Goal: Find contact information: Obtain details needed to contact an individual or organization

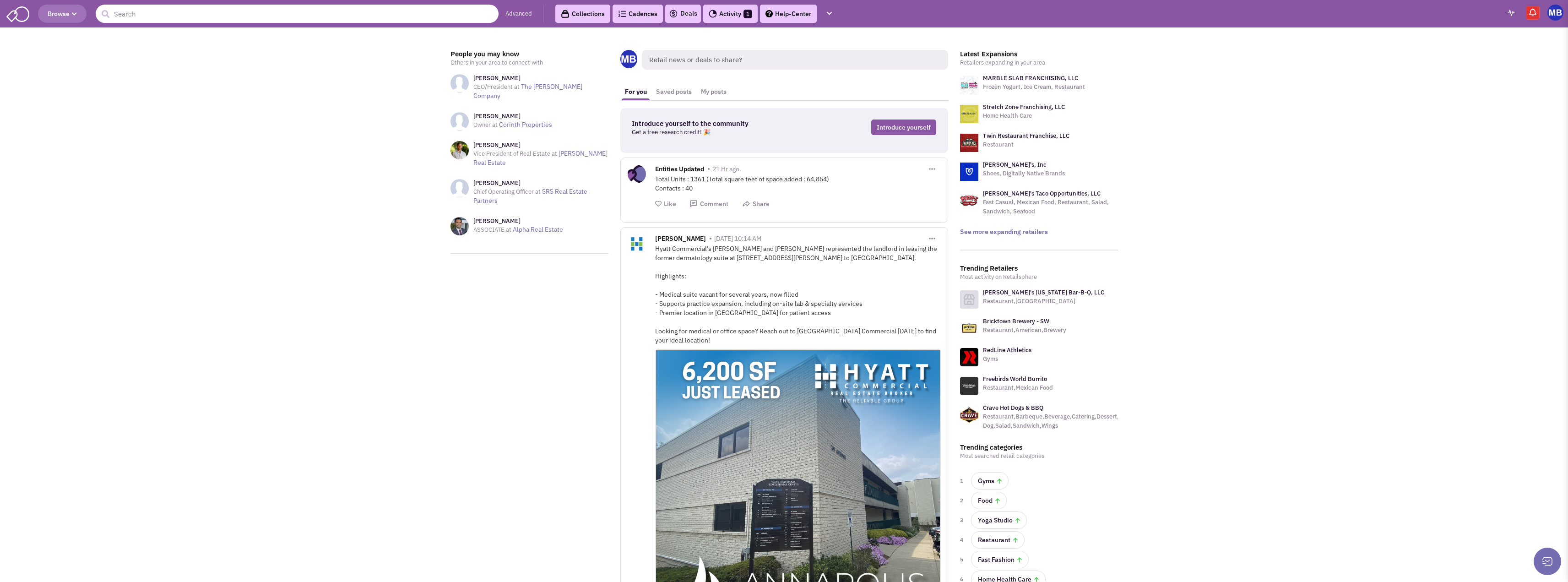
click at [441, 16] on input "text" at bounding box center [297, 13] width 403 height 19
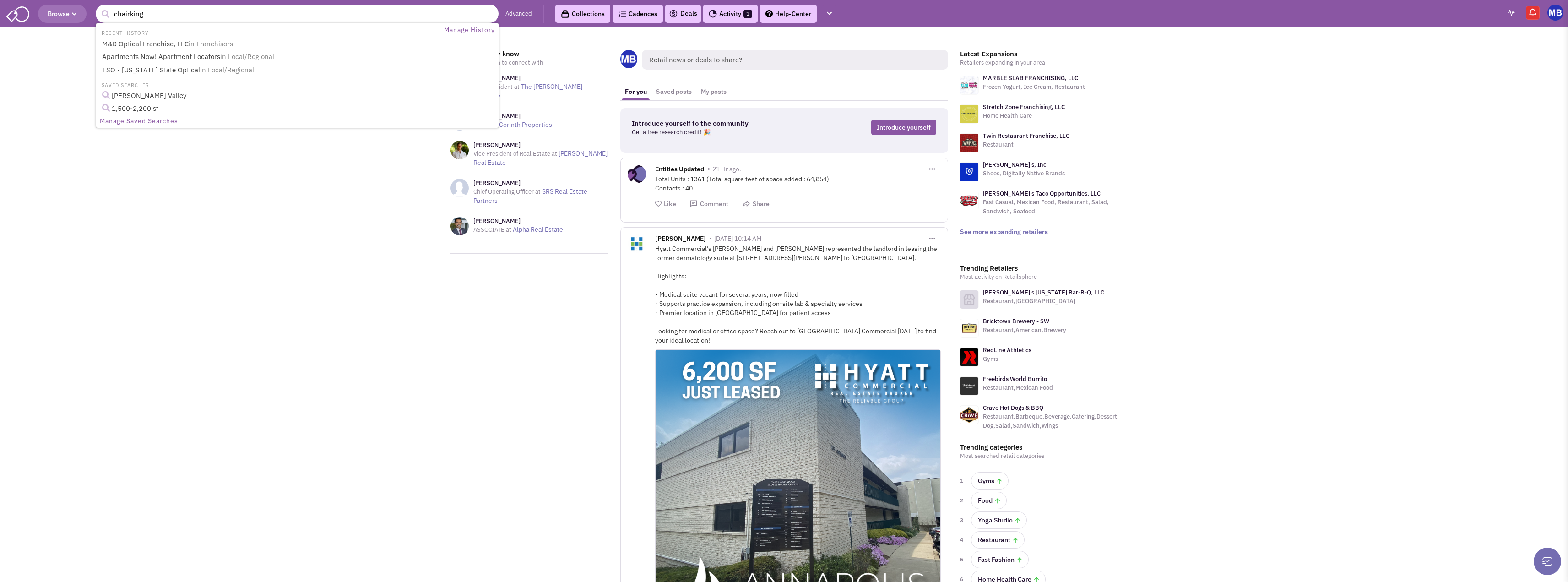
type input "chairking"
click at [98, 7] on button "submit" at bounding box center [105, 14] width 13 height 13
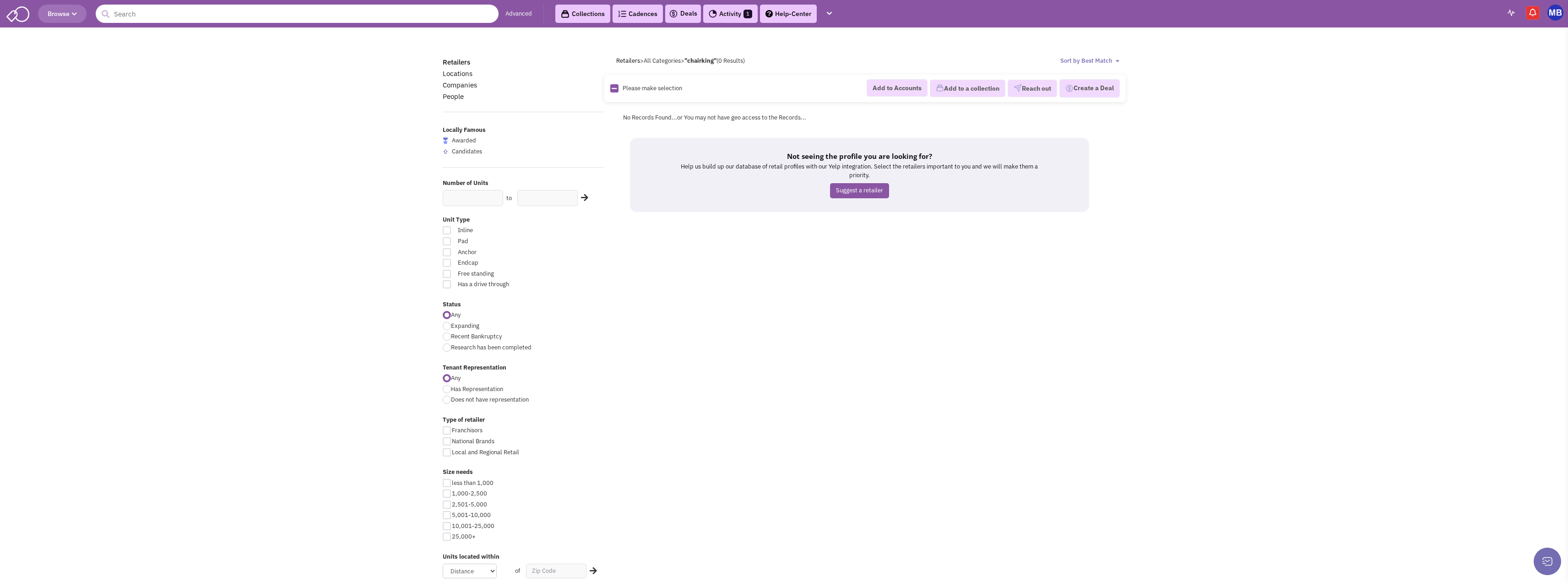
click at [441, 16] on input "text" at bounding box center [297, 13] width 403 height 19
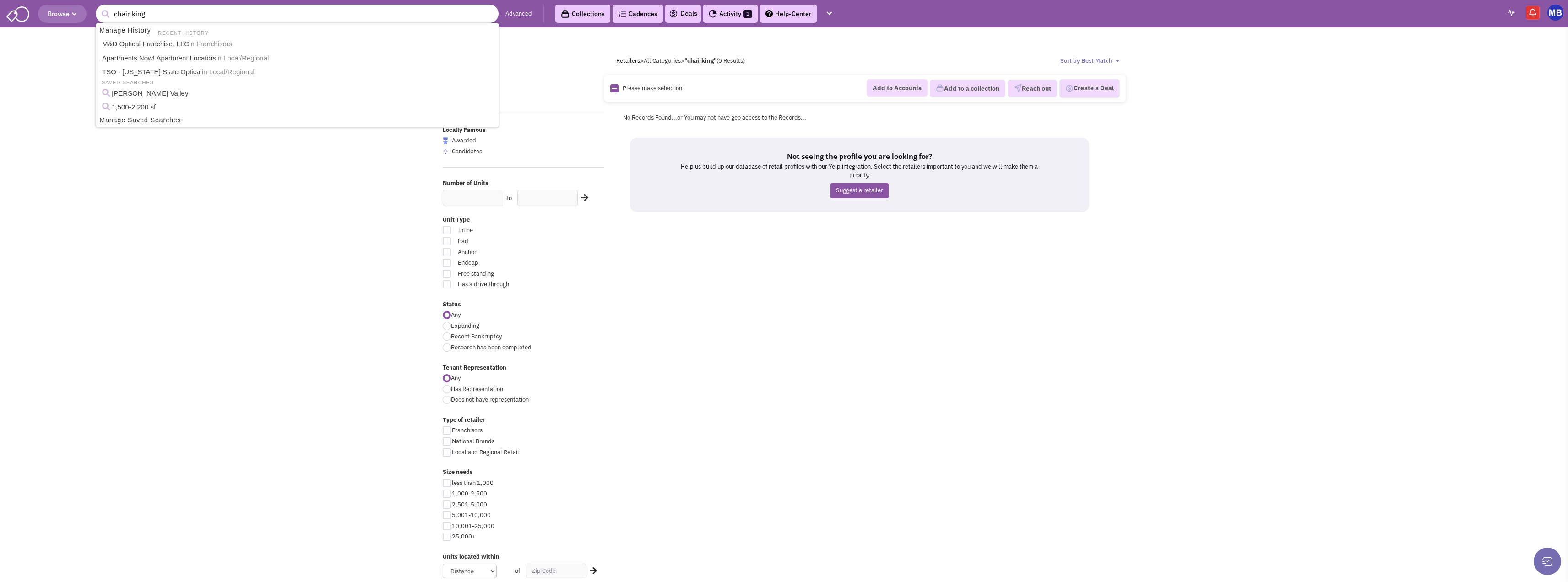
type input "chair king"
click at [98, 7] on button "submit" at bounding box center [105, 14] width 13 height 13
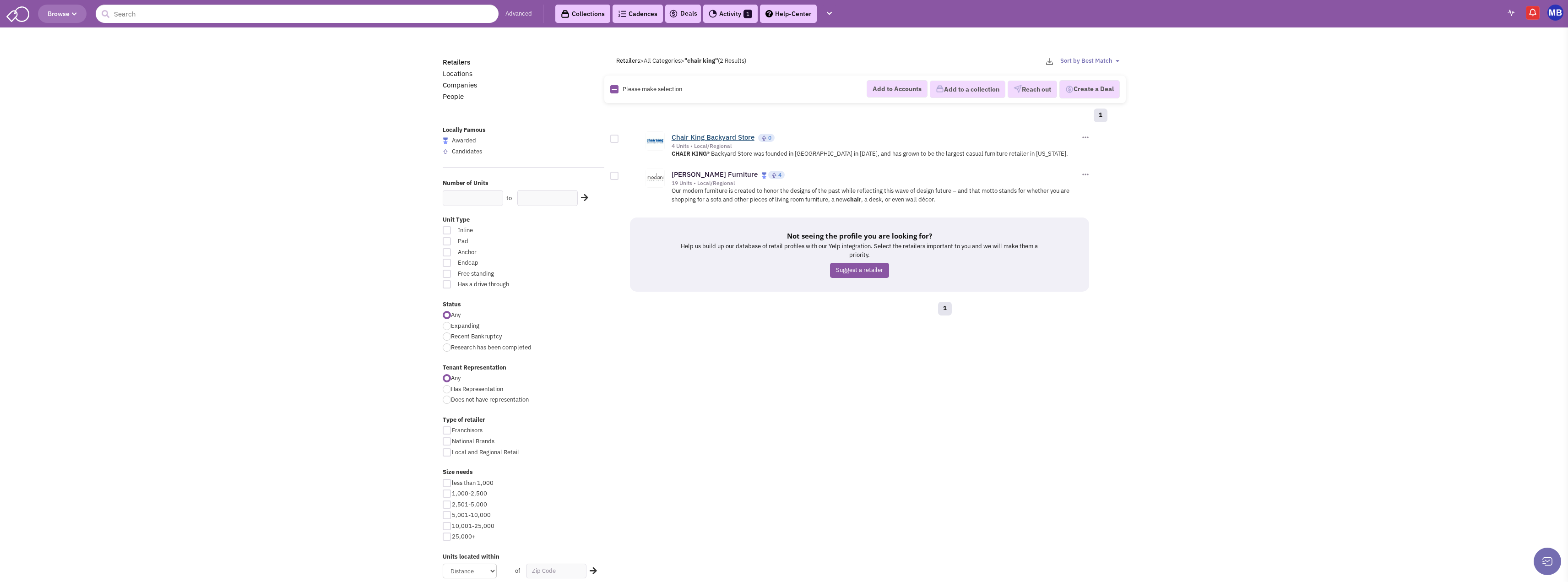
click at [716, 138] on link "Chair King Backyard Store" at bounding box center [713, 137] width 83 height 9
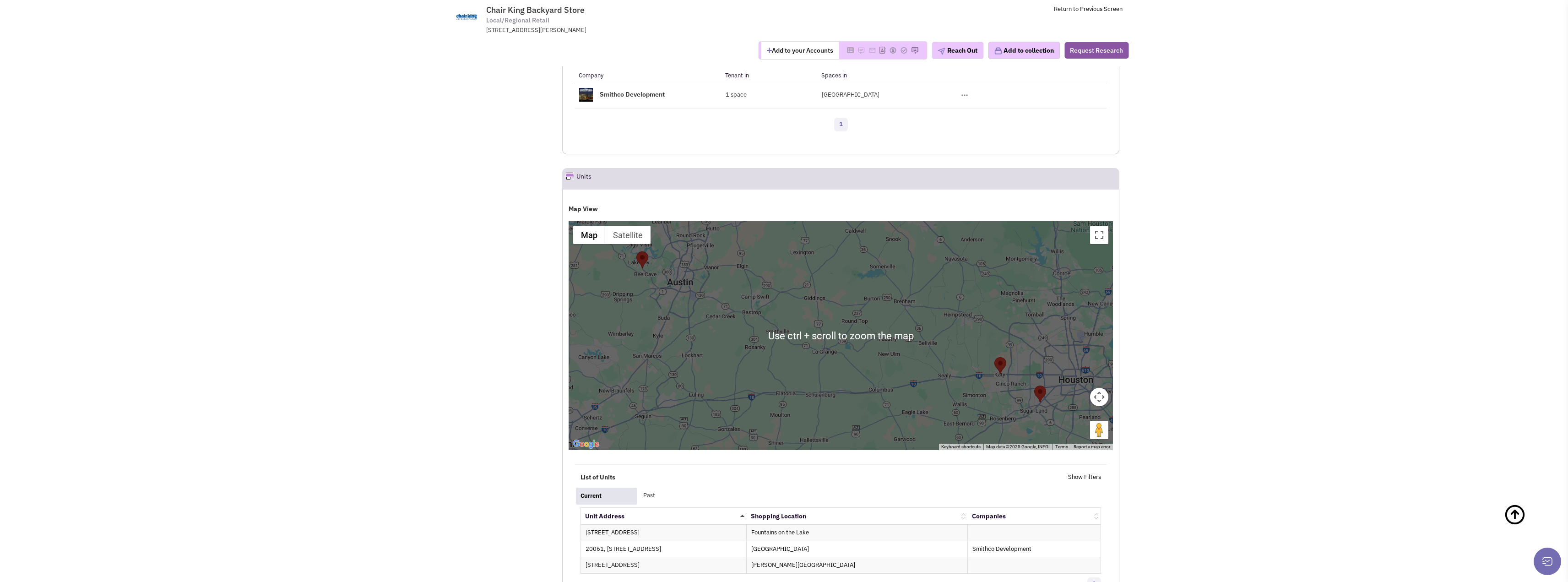
scroll to position [739, 0]
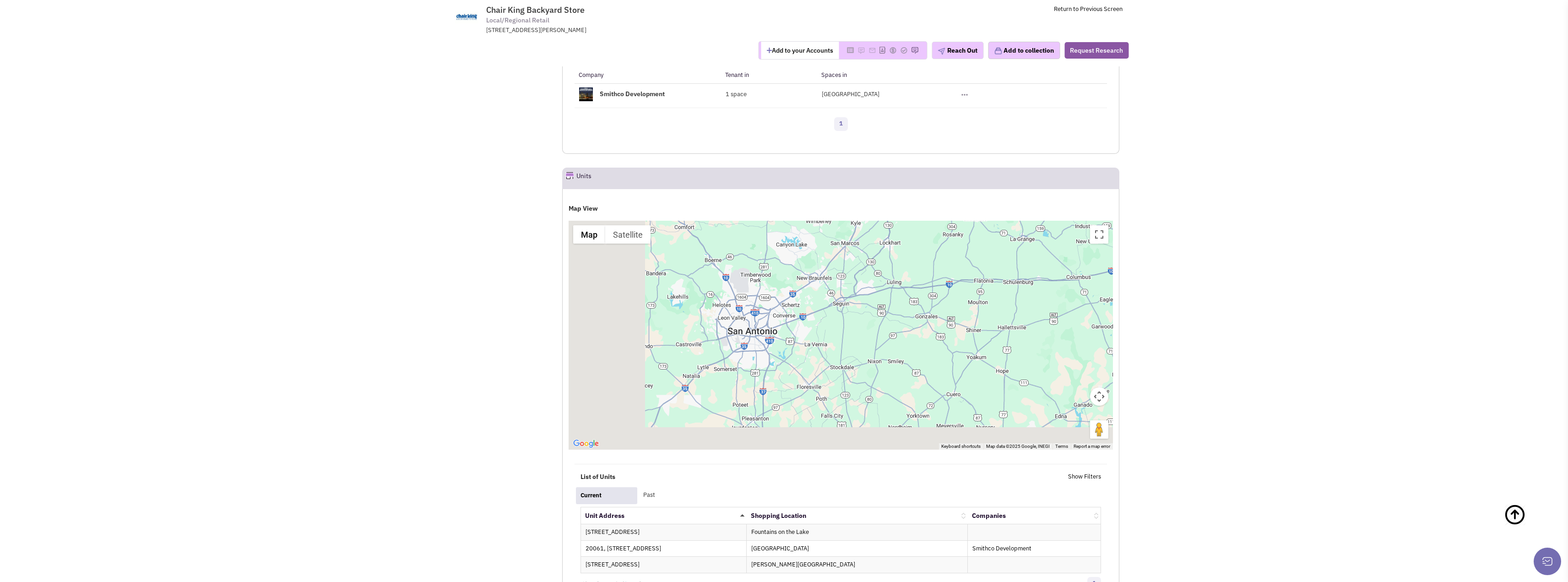
drag, startPoint x: 771, startPoint y: 374, endPoint x: 970, endPoint y: 266, distance: 226.4
click at [970, 266] on div at bounding box center [841, 336] width 545 height 229
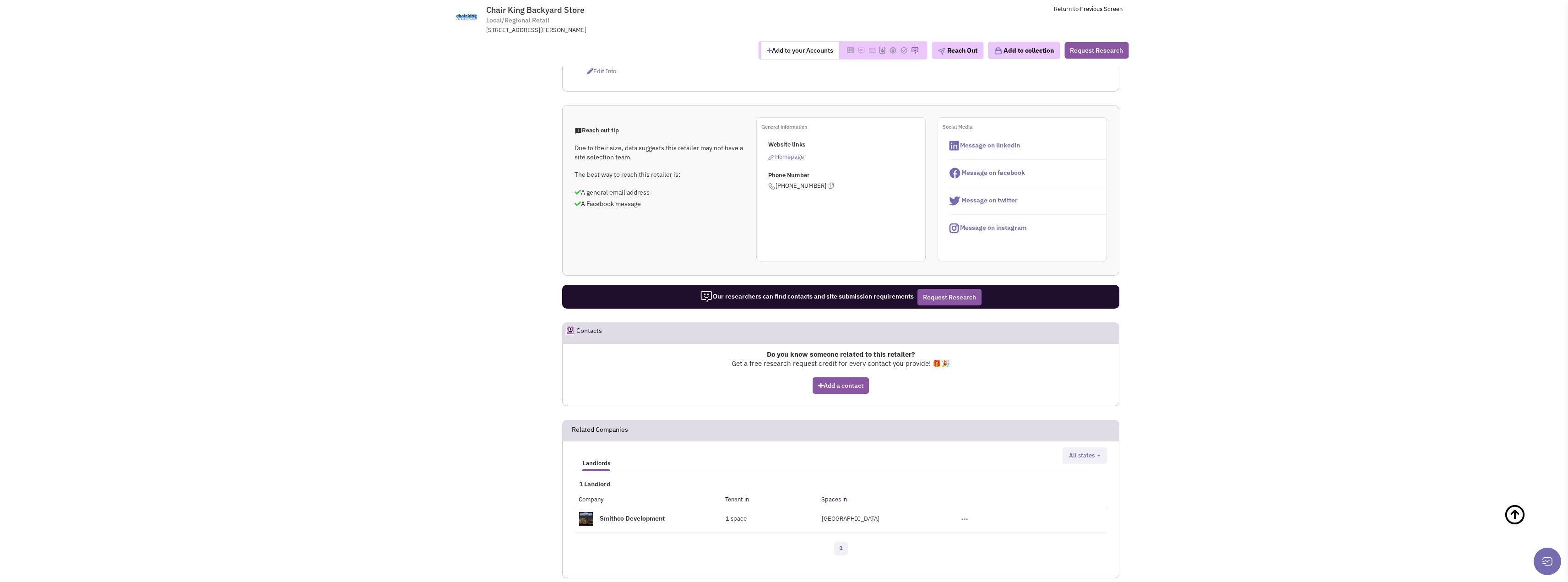
scroll to position [321, 0]
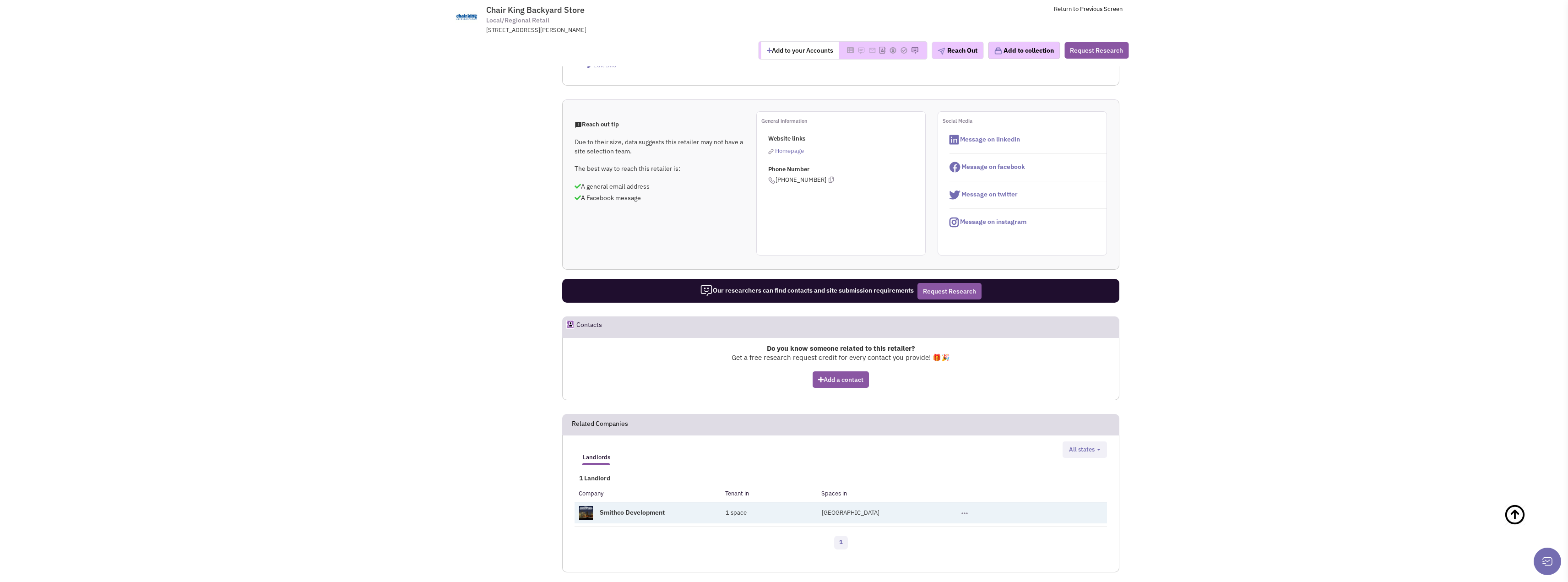
click at [642, 510] on link "Smithco Development" at bounding box center [632, 512] width 65 height 8
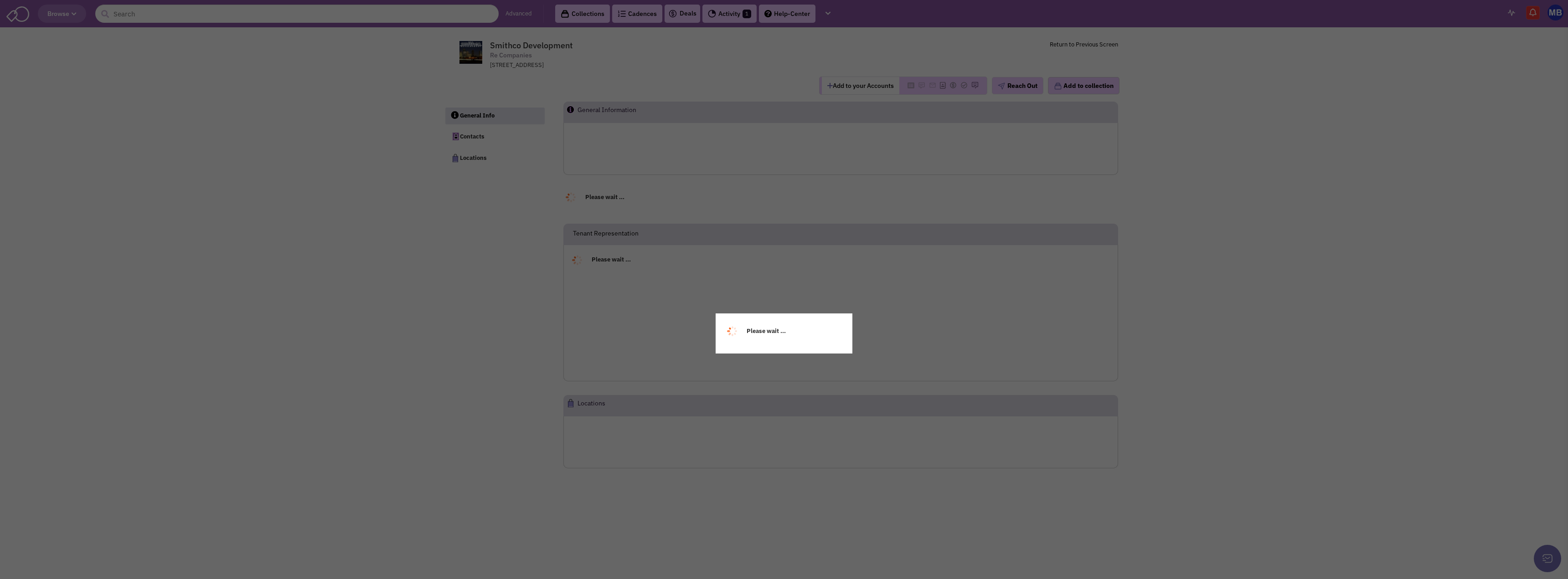
select select
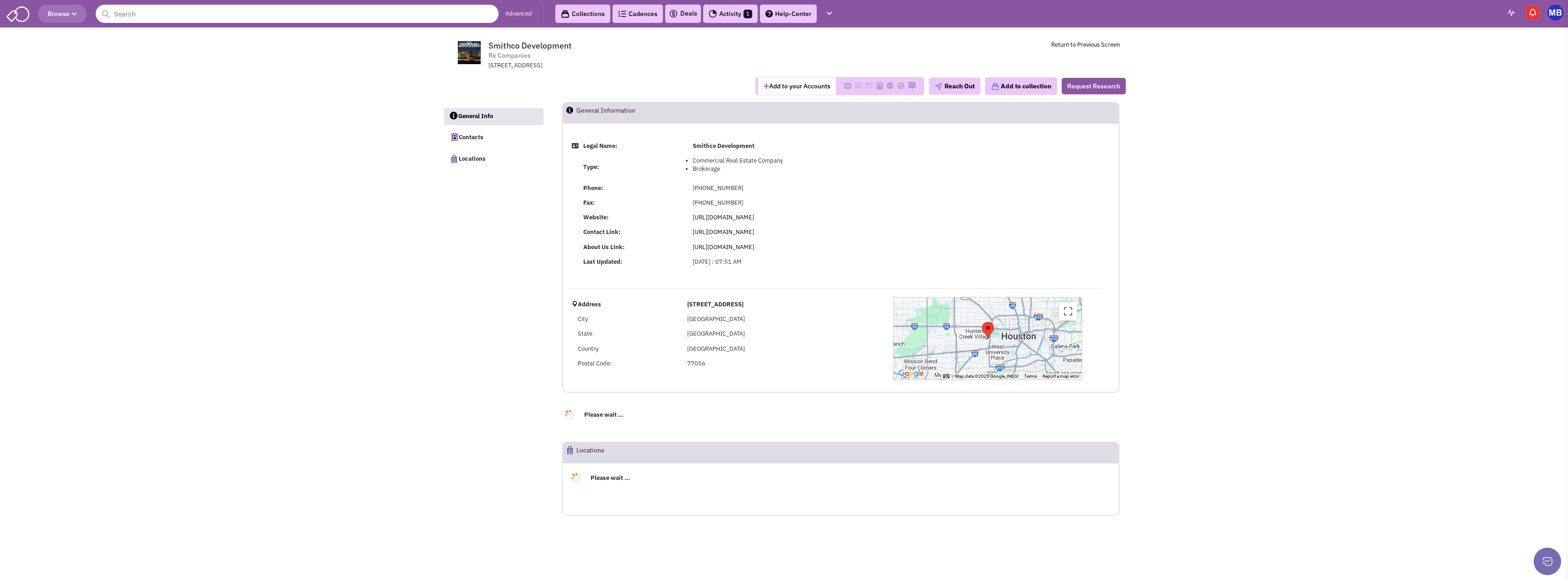
select select
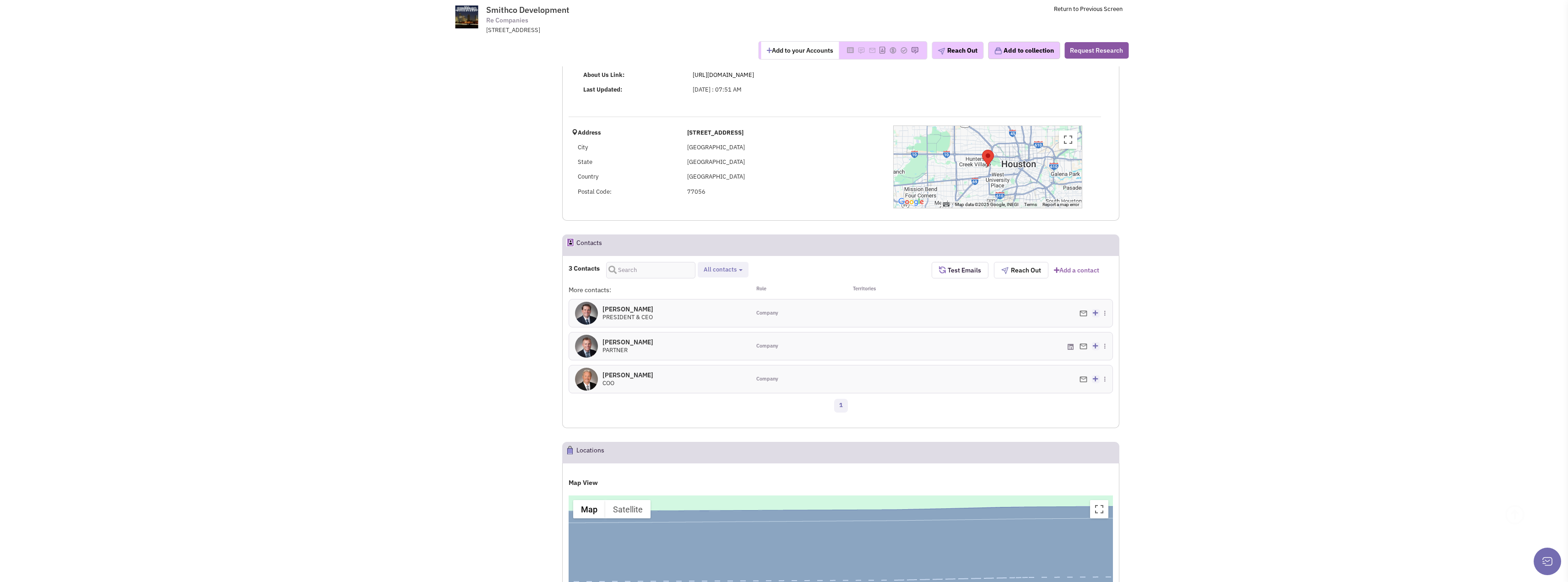
scroll to position [138, 0]
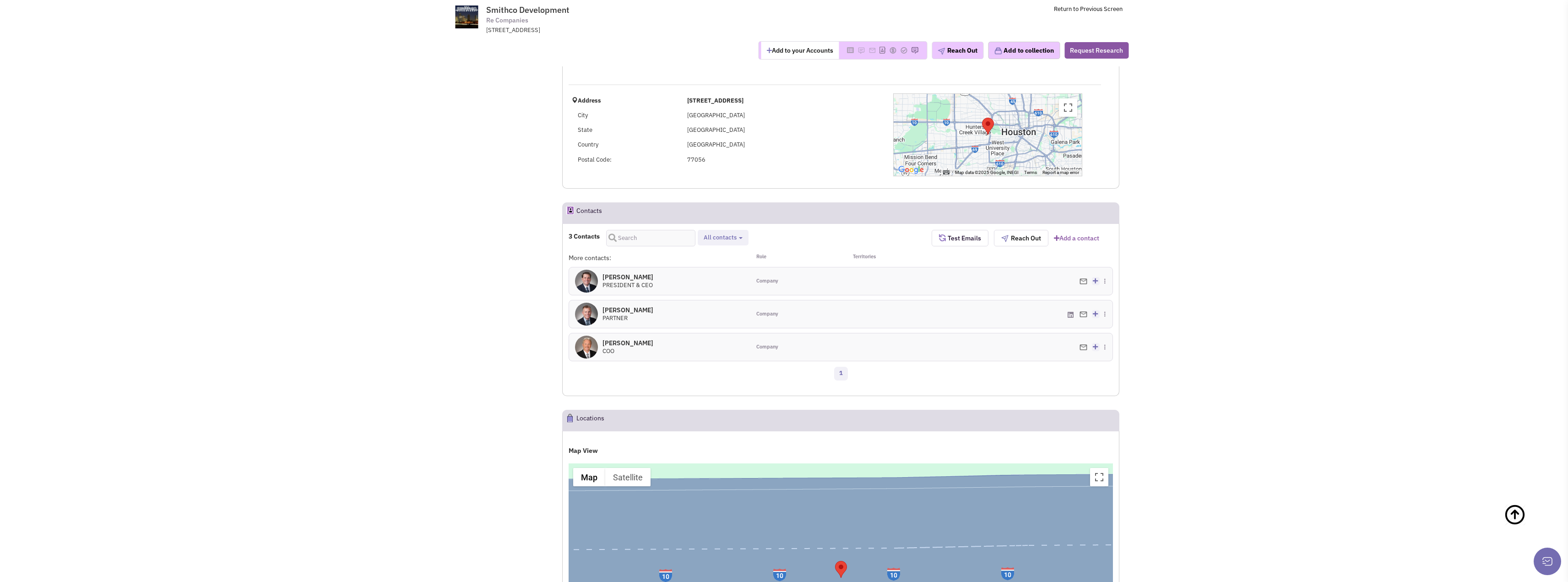
click at [649, 313] on h4 "[PERSON_NAME] 0" at bounding box center [628, 310] width 51 height 8
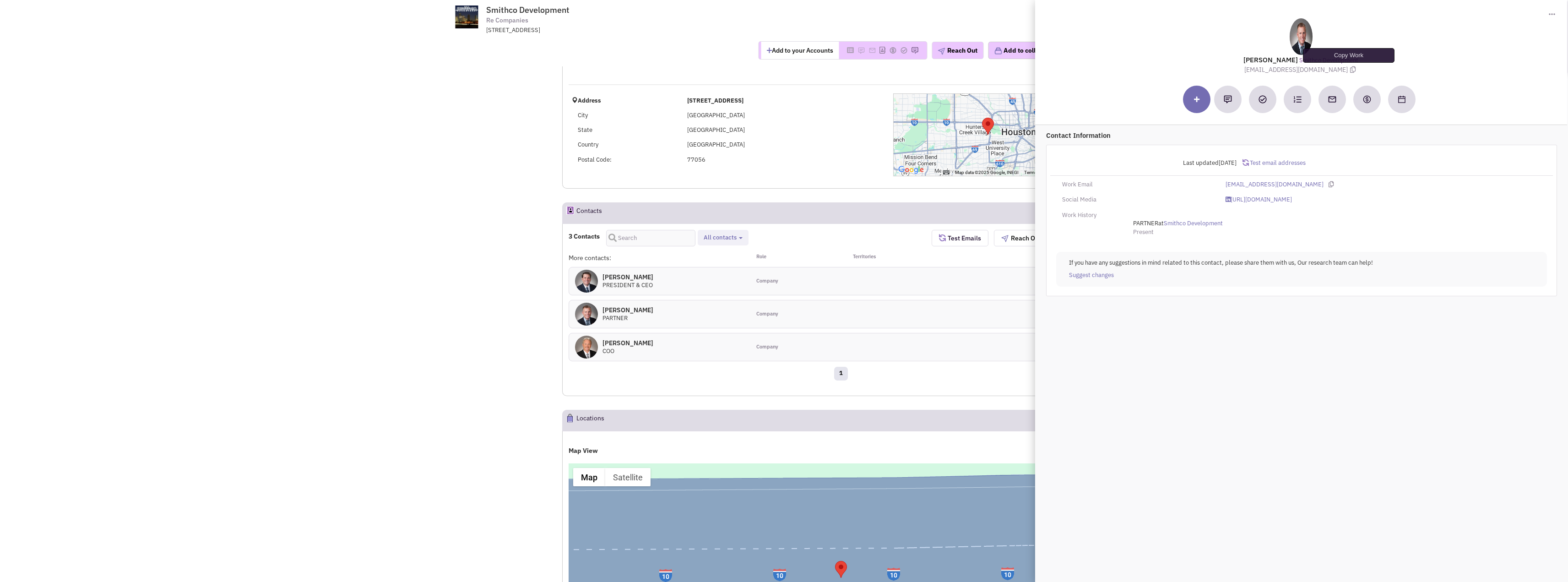
click at [1351, 68] on icon at bounding box center [1353, 69] width 5 height 7
click at [867, 245] on div "3 Contacts Company contacts All contacts Select all Company contacts" at bounding box center [750, 238] width 363 height 16
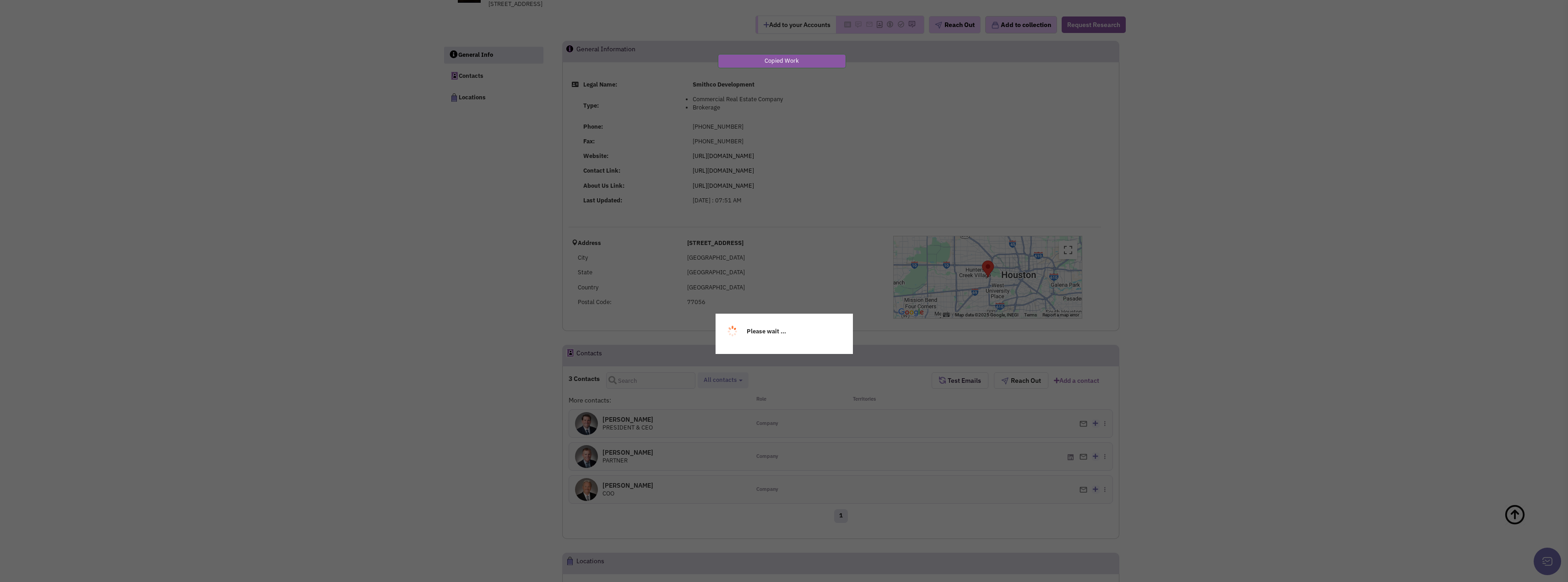
scroll to position [0, 0]
